Goal: Information Seeking & Learning: Learn about a topic

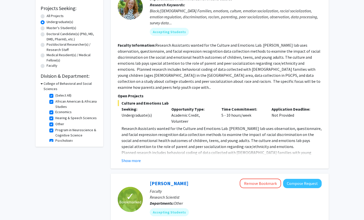
scroll to position [82, 0]
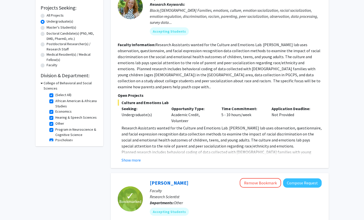
click at [44, 82] on h3 "College of Behavioral and Social Sciences" at bounding box center [71, 85] width 55 height 11
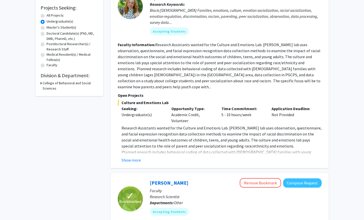
click at [44, 82] on h3 "College of Behavioral and Social Sciences" at bounding box center [71, 85] width 56 height 11
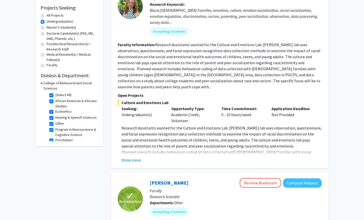
click at [55, 96] on label "(Select All)" at bounding box center [63, 94] width 16 height 5
click at [55, 95] on input "(Select All)" at bounding box center [56, 93] width 3 height 3
checkbox input "false"
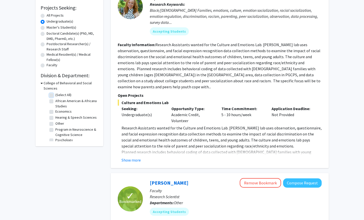
checkbox input "false"
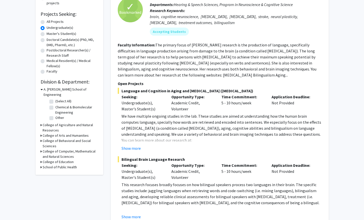
scroll to position [75, 0]
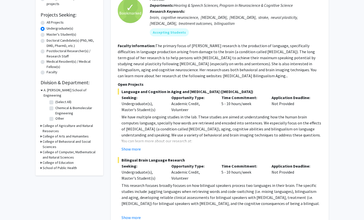
click at [42, 89] on icon at bounding box center [42, 89] width 2 height 5
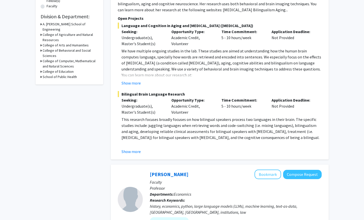
scroll to position [142, 0]
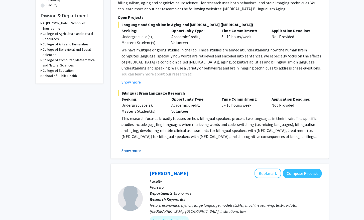
click at [136, 150] on button "Show more" at bounding box center [130, 150] width 19 height 6
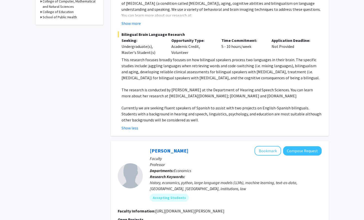
scroll to position [253, 0]
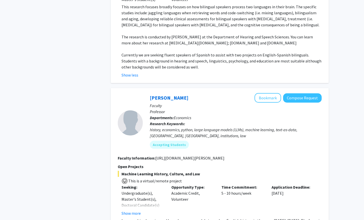
drag, startPoint x: 148, startPoint y: 28, endPoint x: 340, endPoint y: 69, distance: 196.4
copy fg-search-faculty "Loremip Dolors-Amet Consec Adipisci Elitsed Doeiusm Tempori Utlaboree Doloremag…"
click at [183, 51] on p at bounding box center [221, 49] width 200 height 6
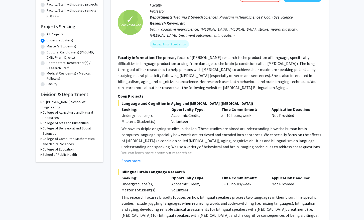
scroll to position [64, 0]
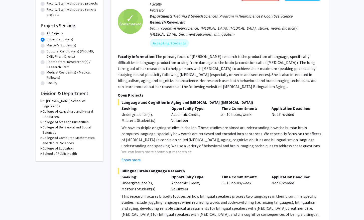
click at [42, 109] on div "College of Agriculture and Natural Resources" at bounding box center [70, 114] width 58 height 11
click at [41, 109] on icon at bounding box center [41, 111] width 1 height 5
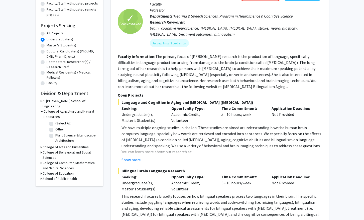
click at [55, 120] on label "(Select All)" at bounding box center [63, 122] width 16 height 5
click at [55, 120] on input "(Select All)" at bounding box center [56, 121] width 3 height 3
checkbox input "true"
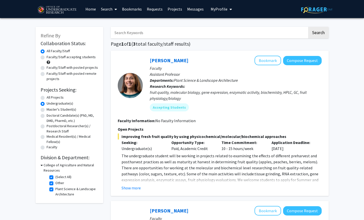
click at [55, 177] on label "(Select All)" at bounding box center [63, 176] width 16 height 5
click at [55, 177] on input "(Select All)" at bounding box center [56, 175] width 3 height 3
checkbox input "false"
